Goal: Subscribe to service/newsletter

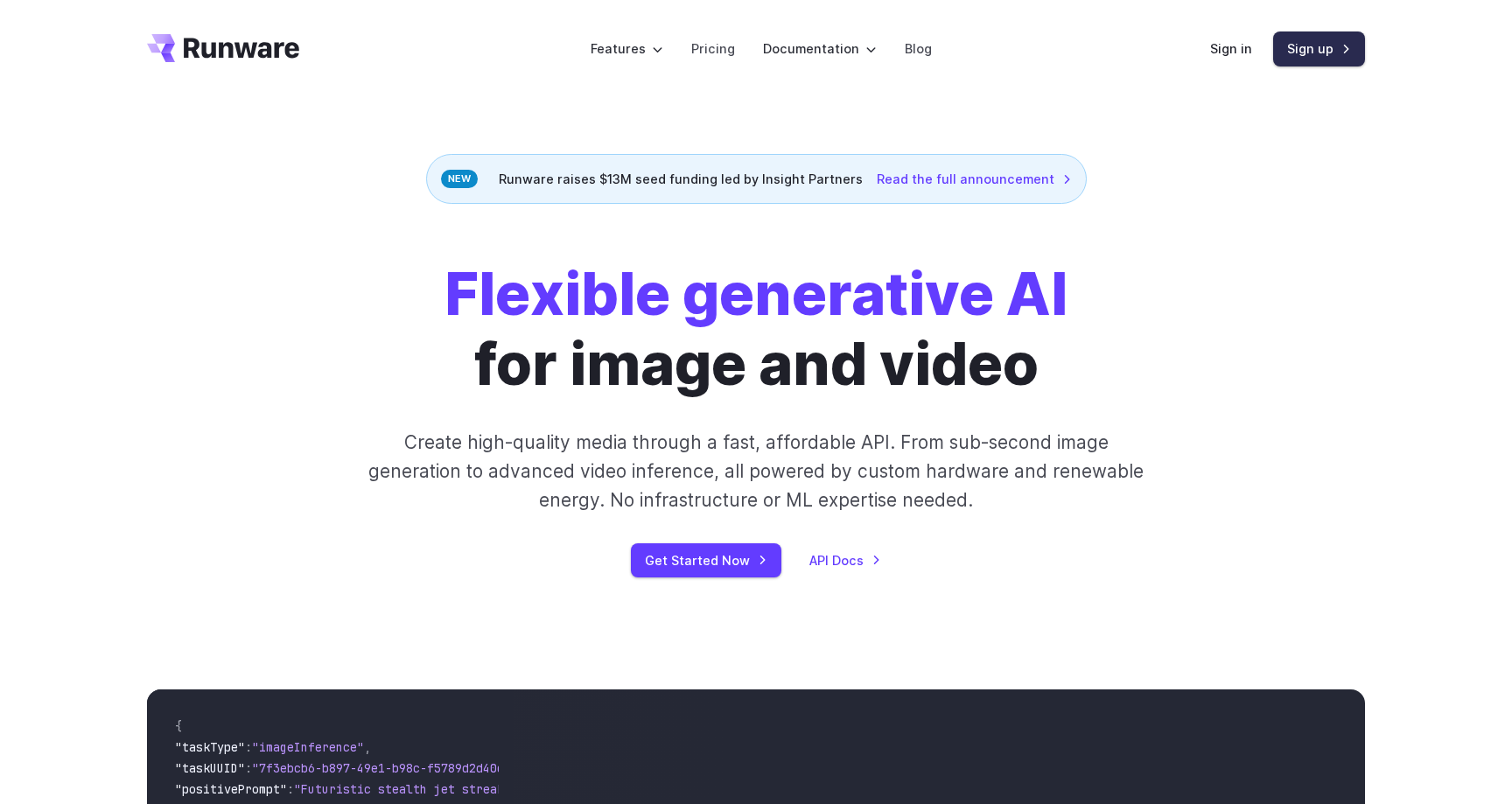
click at [1306, 55] on link "Sign up" at bounding box center [1318, 48] width 91 height 34
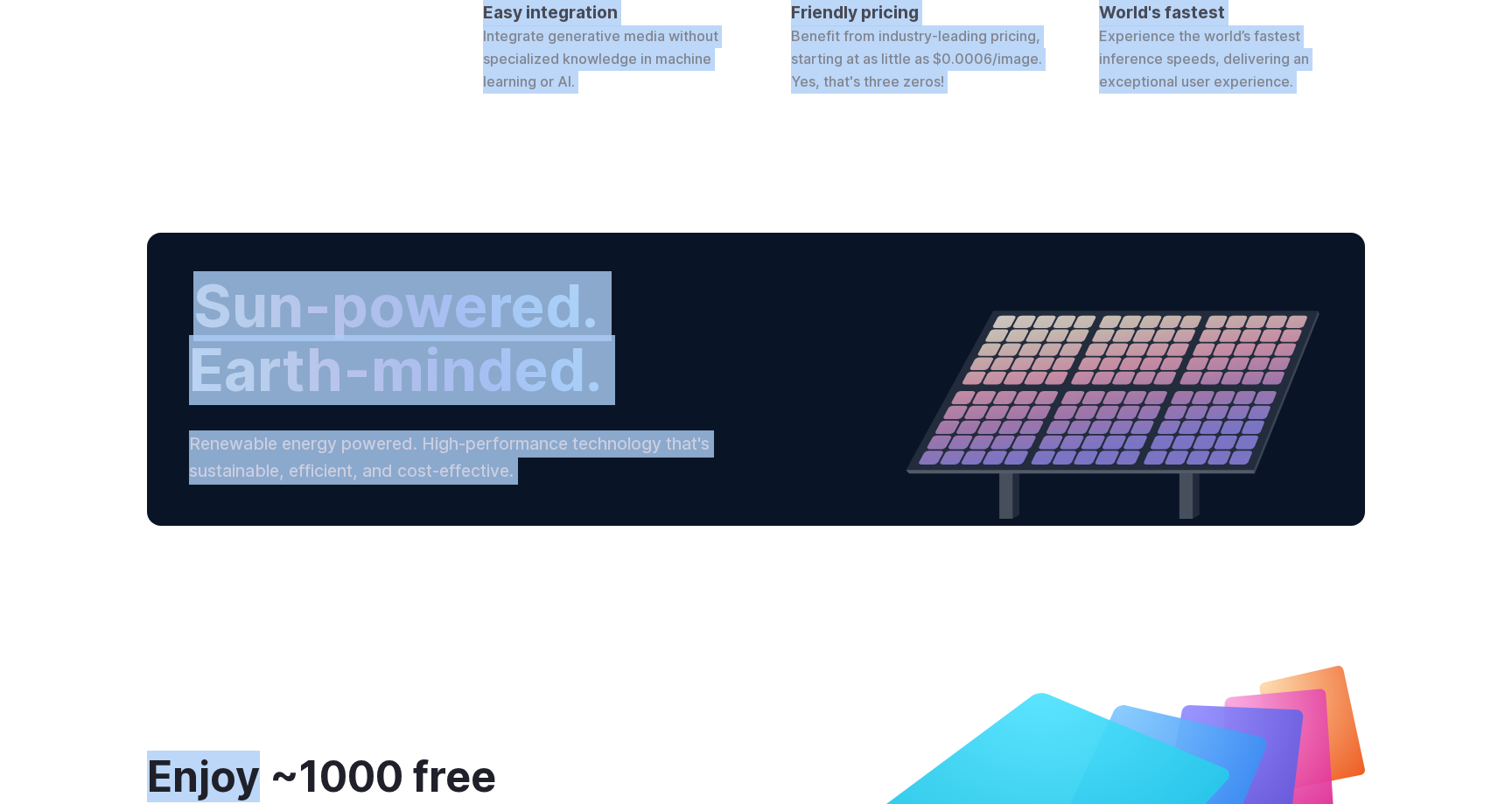
scroll to position [6679, 0]
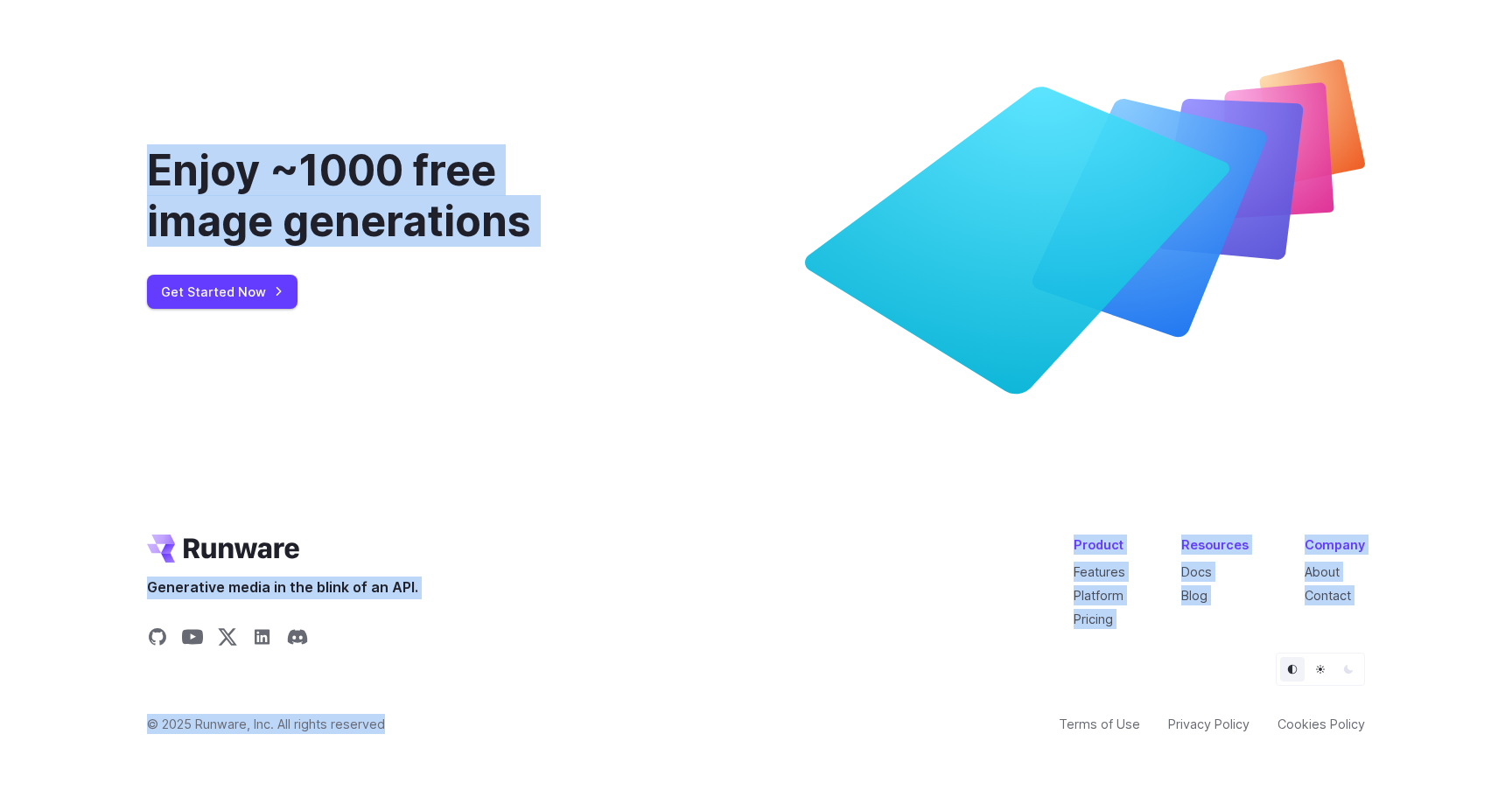
click at [301, 635] on icon "Share on Discord" at bounding box center [297, 637] width 21 height 21
click at [1158, 354] on icon at bounding box center [1085, 226] width 560 height 334
